Goal: Information Seeking & Learning: Learn about a topic

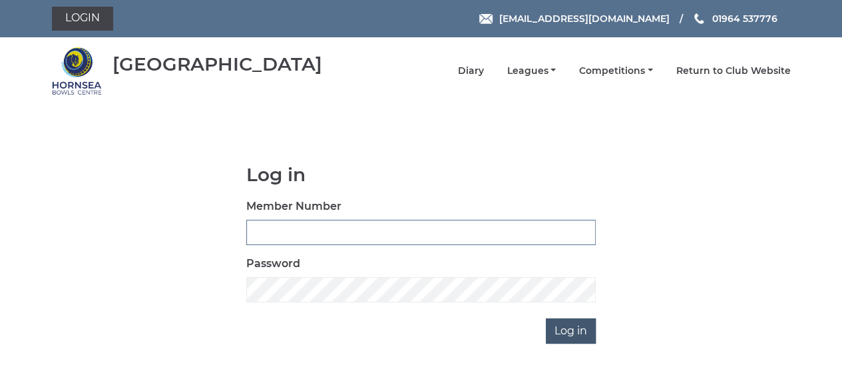
type input "0894"
click at [575, 331] on input "Log in" at bounding box center [571, 330] width 50 height 25
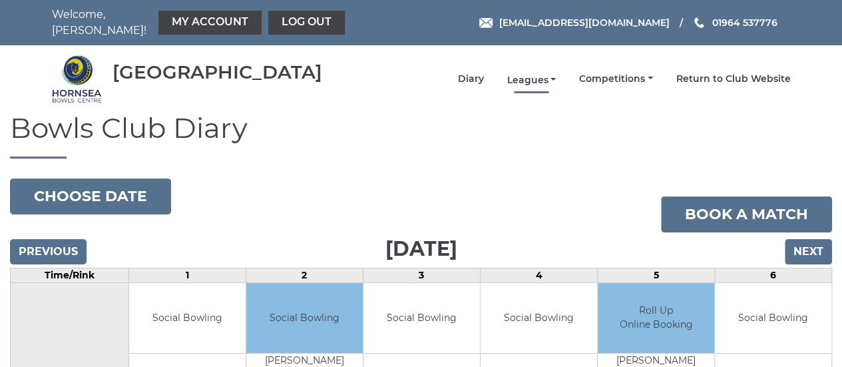
click at [556, 74] on link "Leagues" at bounding box center [531, 80] width 49 height 13
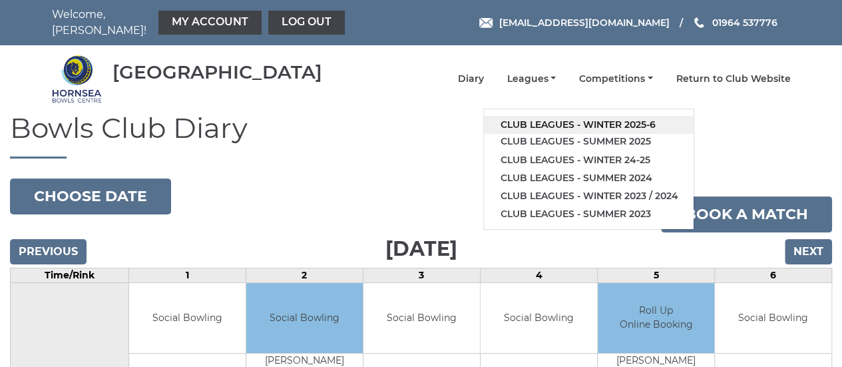
click at [569, 116] on link "Club leagues - Winter 2025-6" at bounding box center [589, 125] width 210 height 18
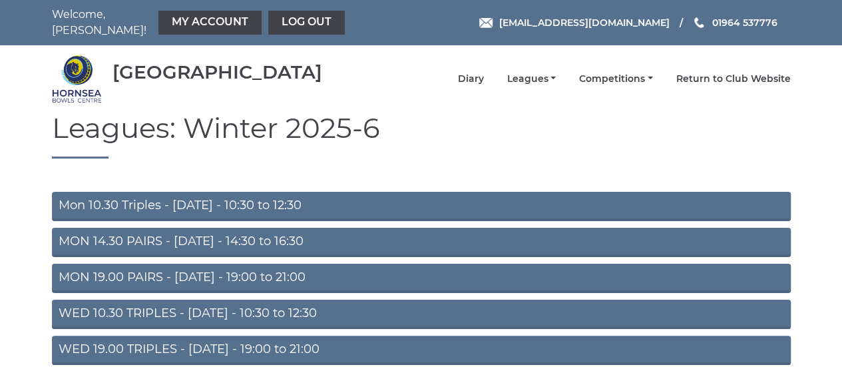
click at [569, 115] on h1 "Leagues: Winter 2025-6" at bounding box center [421, 136] width 739 height 46
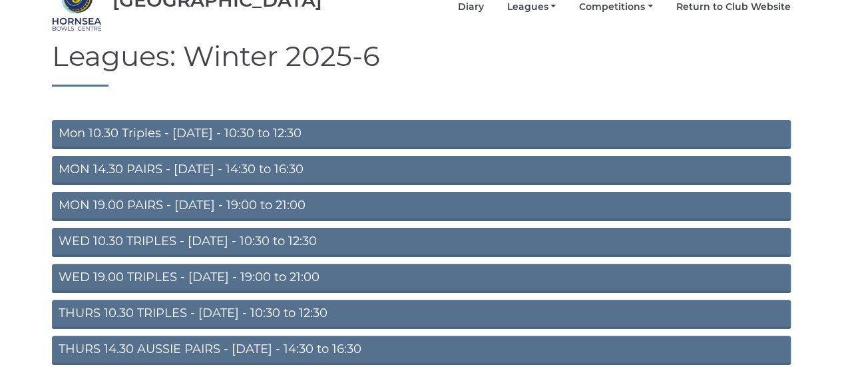
scroll to position [73, 0]
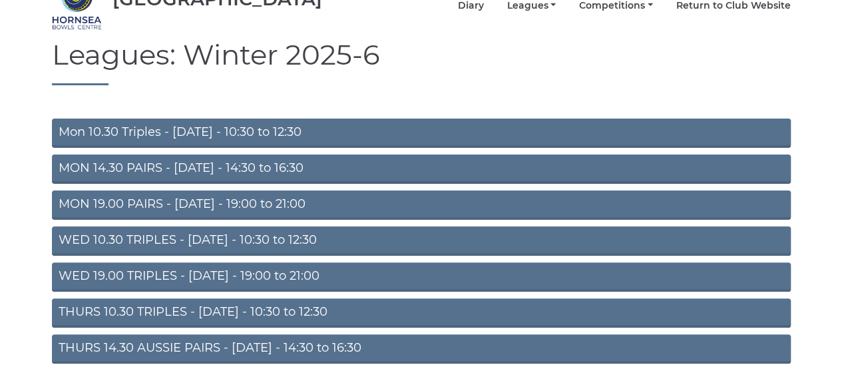
click at [233, 302] on link "THURS 10.30 TRIPLES - Thursday - 10:30 to 12:30" at bounding box center [421, 312] width 739 height 29
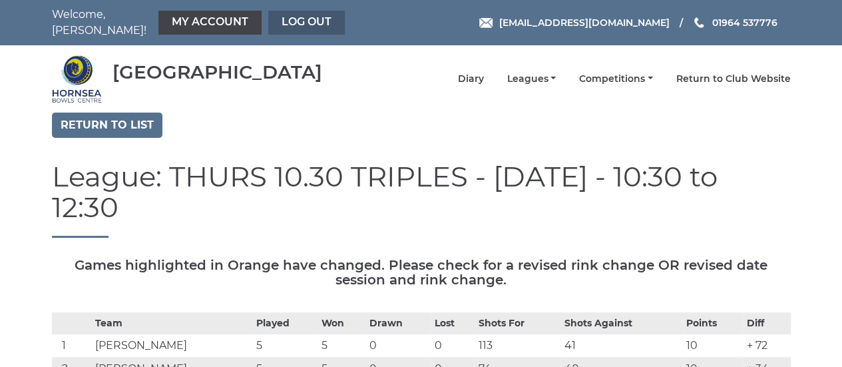
click at [290, 15] on link "Log out" at bounding box center [306, 23] width 77 height 24
